Goal: Information Seeking & Learning: Find contact information

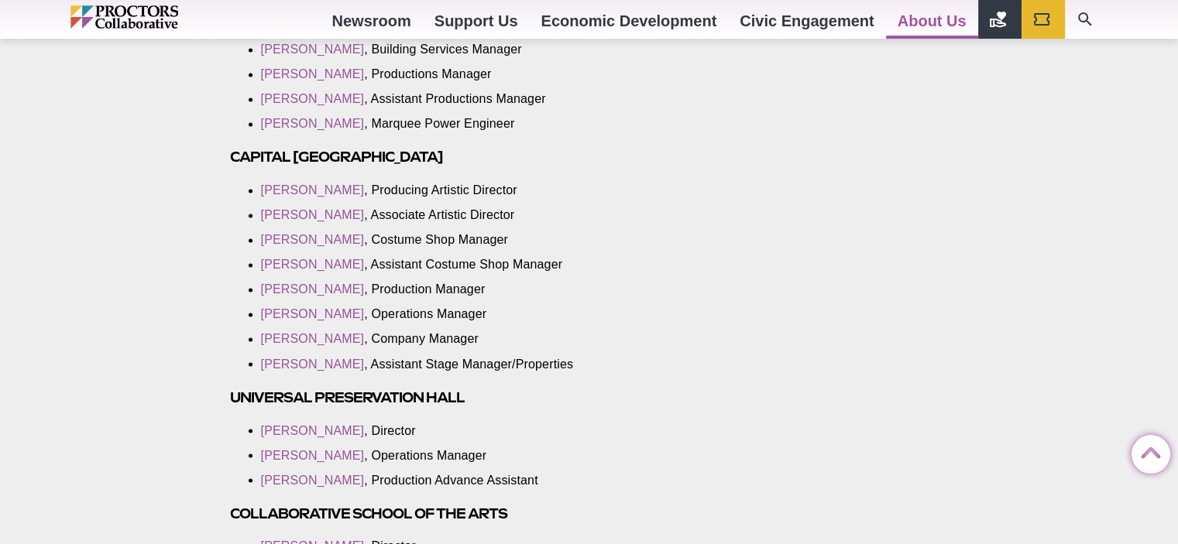
scroll to position [2633, 0]
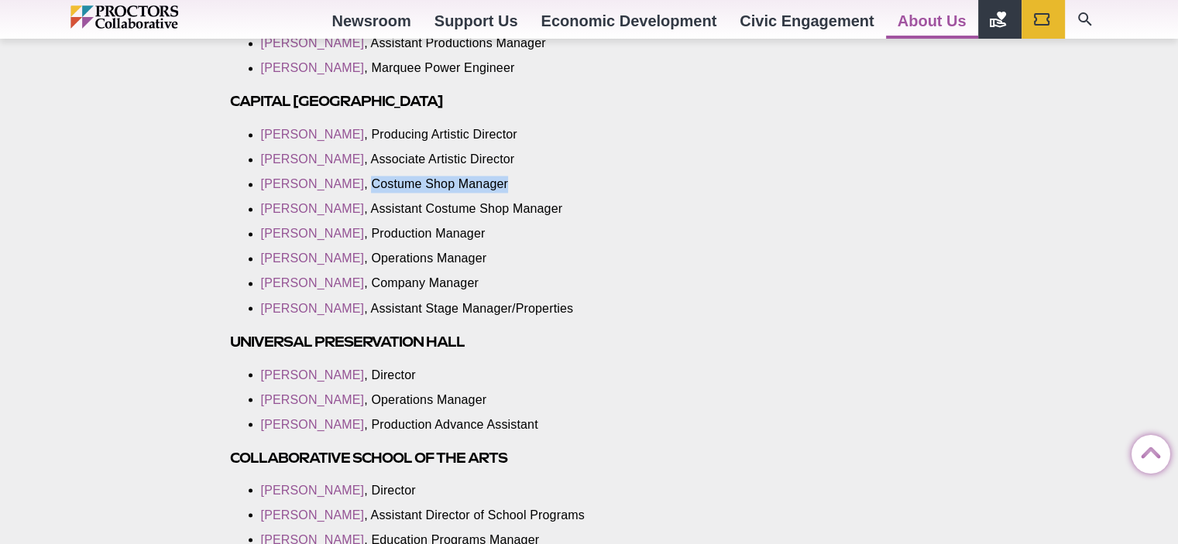
drag, startPoint x: 371, startPoint y: 167, endPoint x: 513, endPoint y: 163, distance: 141.8
click at [513, 176] on li "[PERSON_NAME] , Costume Shop Manager" at bounding box center [461, 184] width 401 height 17
copy li "Costume Shop Manager"
drag, startPoint x: 363, startPoint y: 163, endPoint x: 264, endPoint y: 165, distance: 99.2
click at [264, 176] on li "[PERSON_NAME] , Costume Shop Manager" at bounding box center [461, 184] width 401 height 17
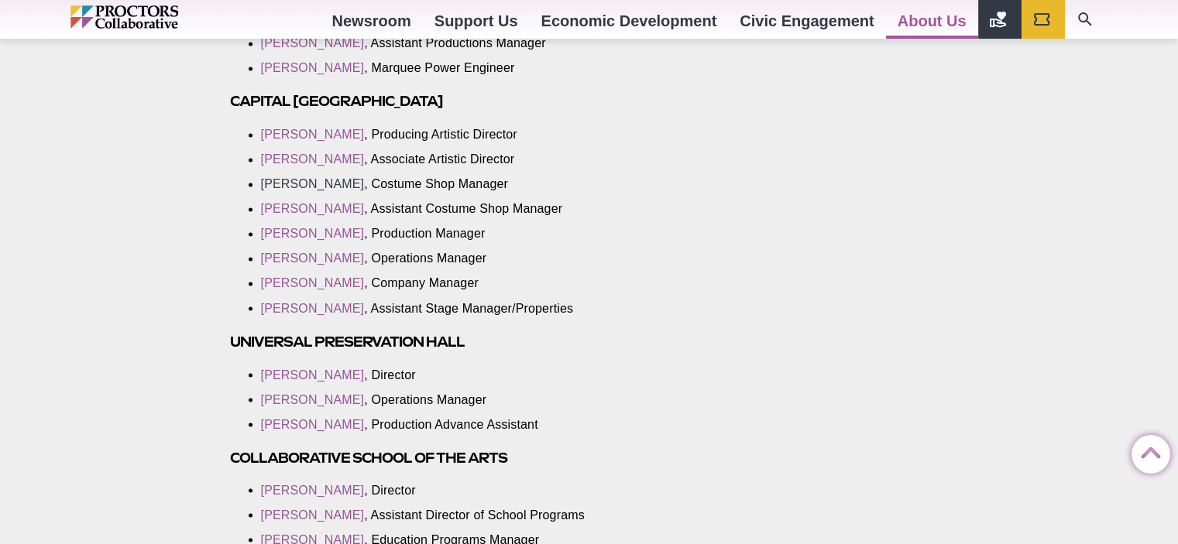
click at [338, 177] on link "[PERSON_NAME]" at bounding box center [313, 183] width 104 height 13
click at [335, 227] on link "[PERSON_NAME]" at bounding box center [313, 233] width 104 height 13
drag, startPoint x: 461, startPoint y: 215, endPoint x: 349, endPoint y: 212, distance: 111.6
click at [349, 225] on li "[PERSON_NAME] , Production Manager" at bounding box center [461, 233] width 401 height 17
copy li "Production Manager"
